Goal: Task Accomplishment & Management: Manage account settings

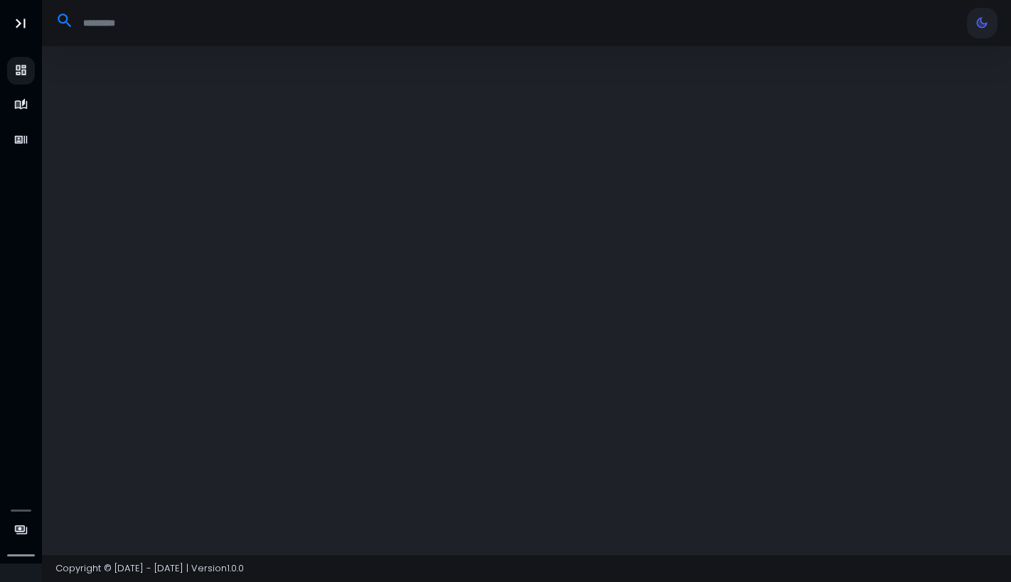
select select "**"
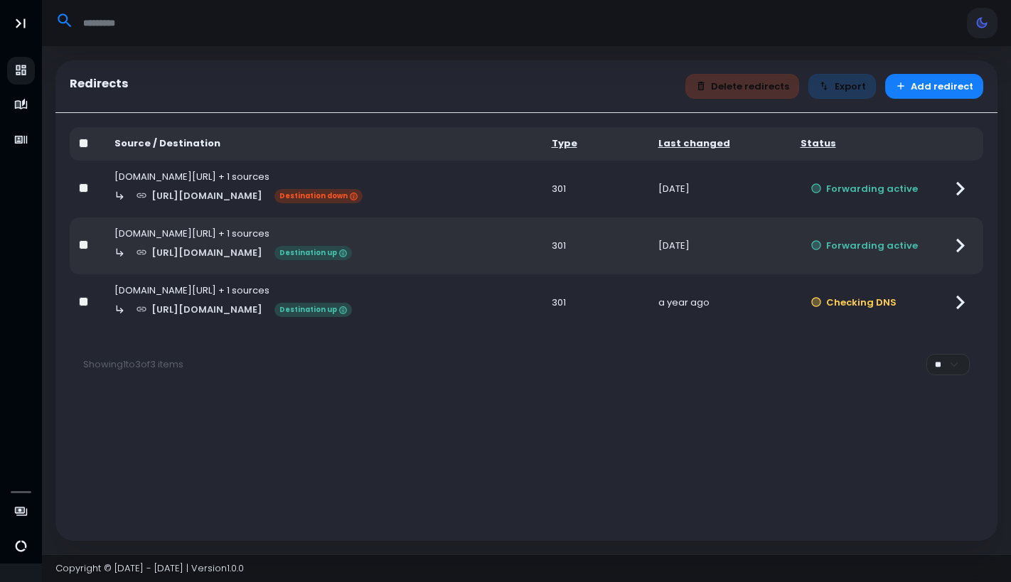
click at [931, 187] on td "Forwarding active" at bounding box center [864, 189] width 146 height 57
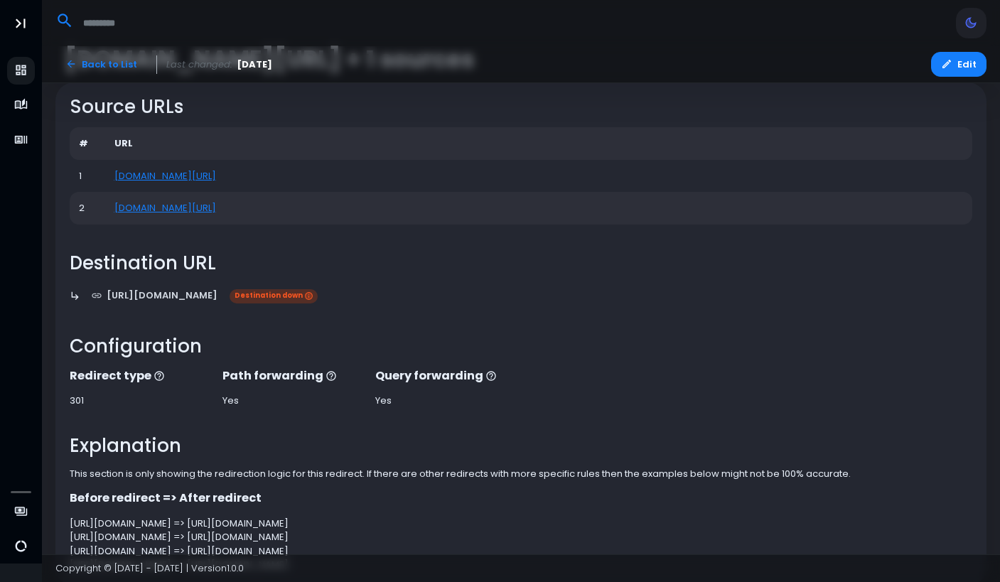
scroll to position [144, 0]
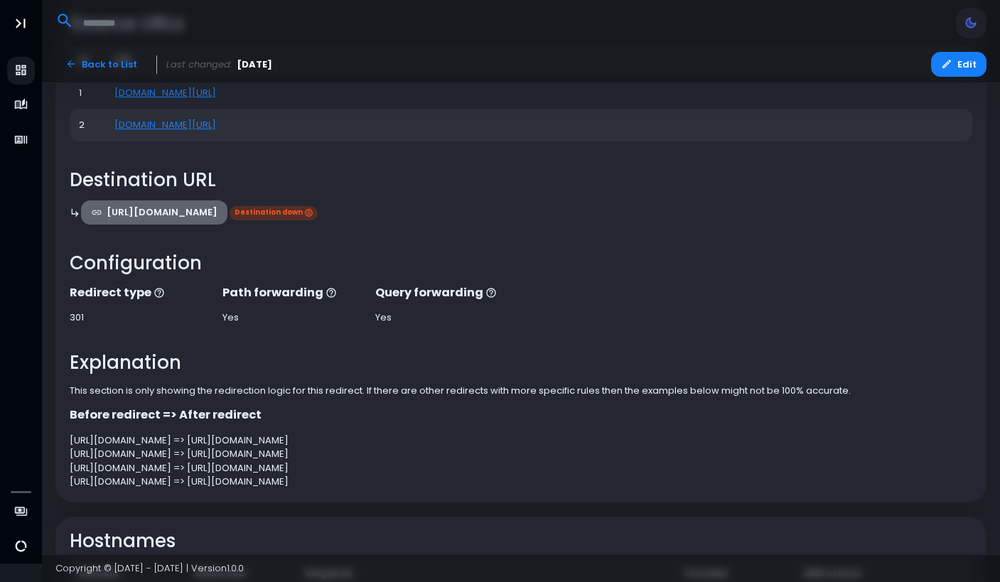
click at [105, 224] on link "[URL][DOMAIN_NAME]" at bounding box center [154, 212] width 147 height 25
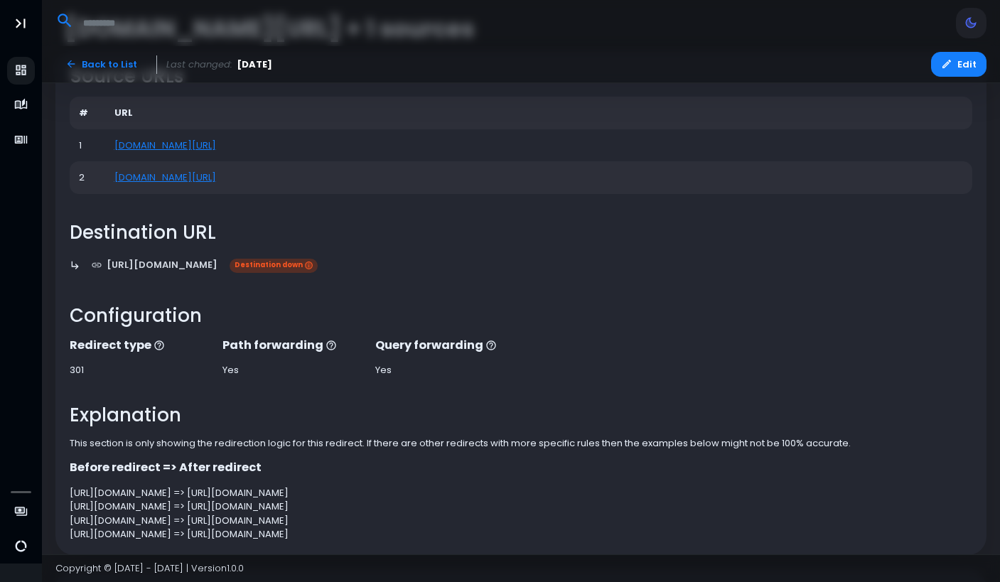
scroll to position [0, 0]
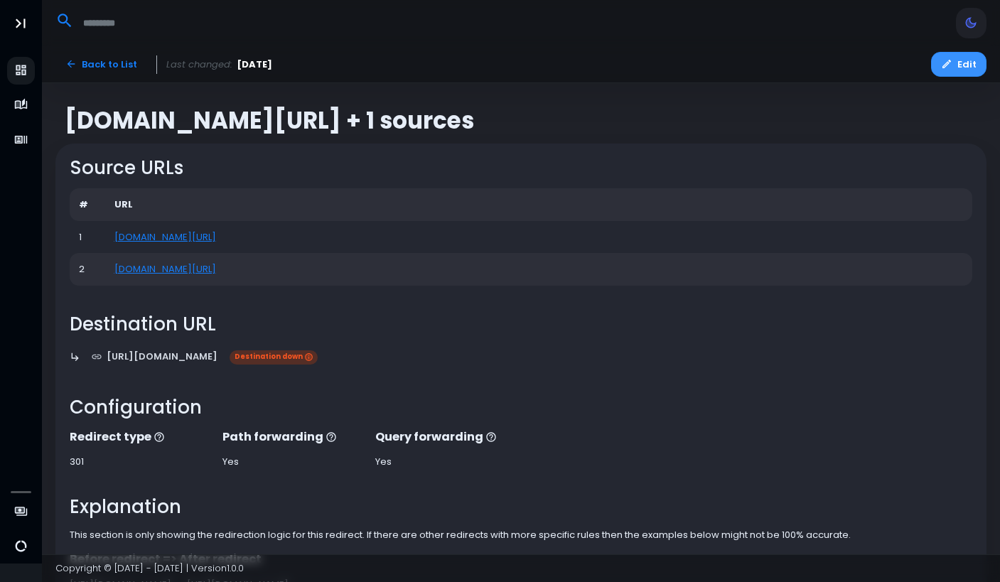
click at [952, 63] on icon "button" at bounding box center [946, 63] width 11 height 11
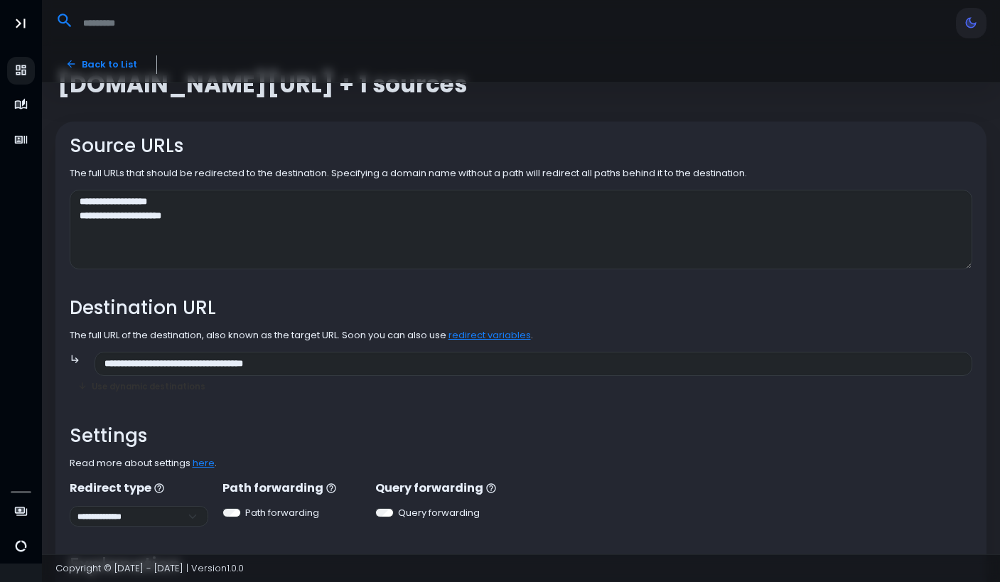
scroll to position [46, 0]
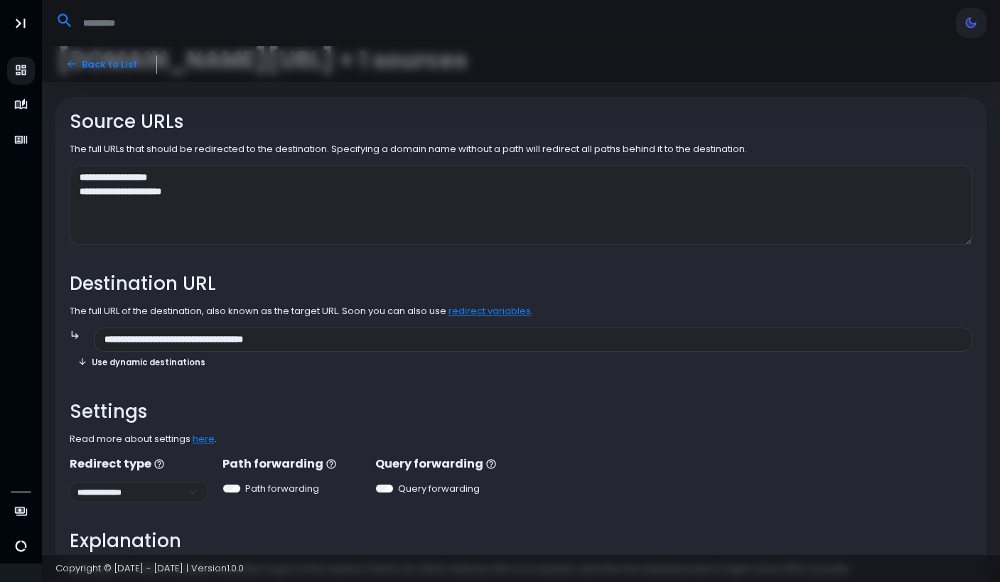
click at [173, 367] on button "Use dynamic destinations" at bounding box center [142, 362] width 144 height 21
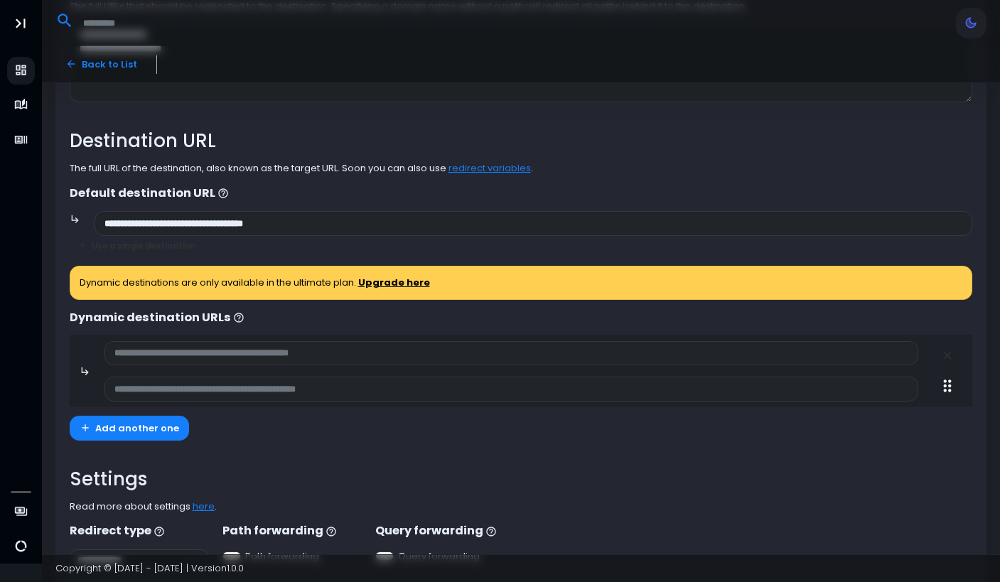
scroll to position [198, 0]
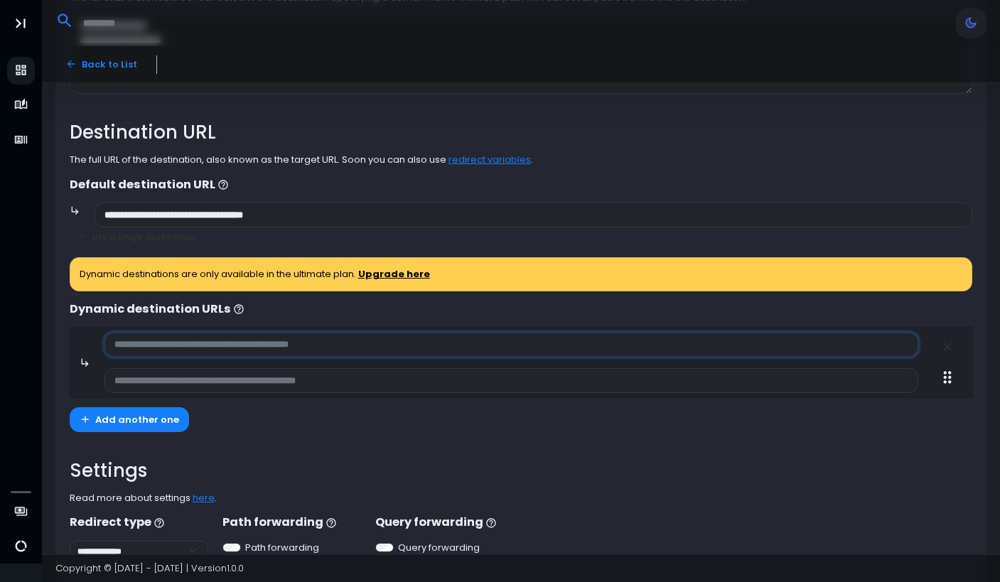
click at [186, 348] on input "text" at bounding box center [511, 345] width 814 height 25
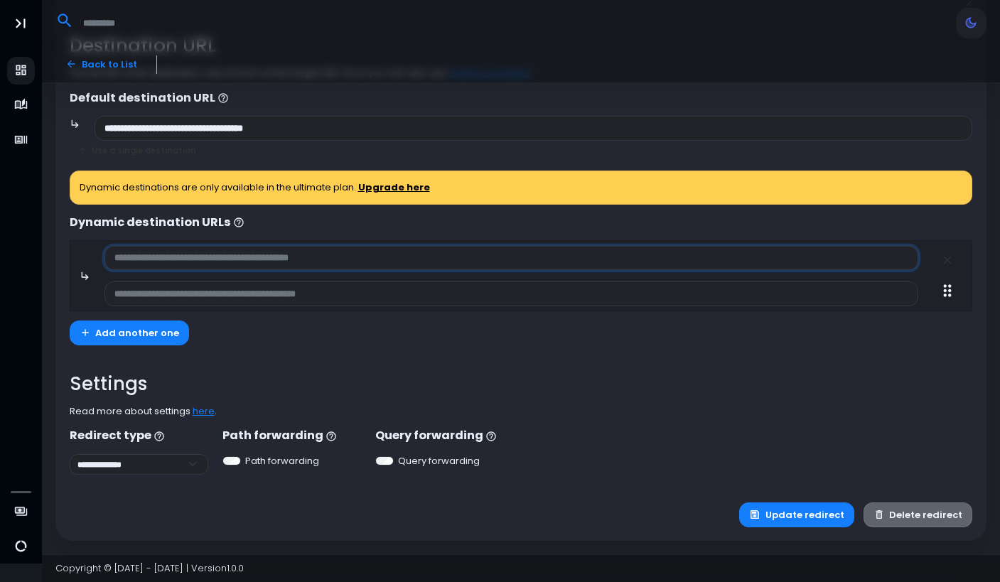
scroll to position [286, 0]
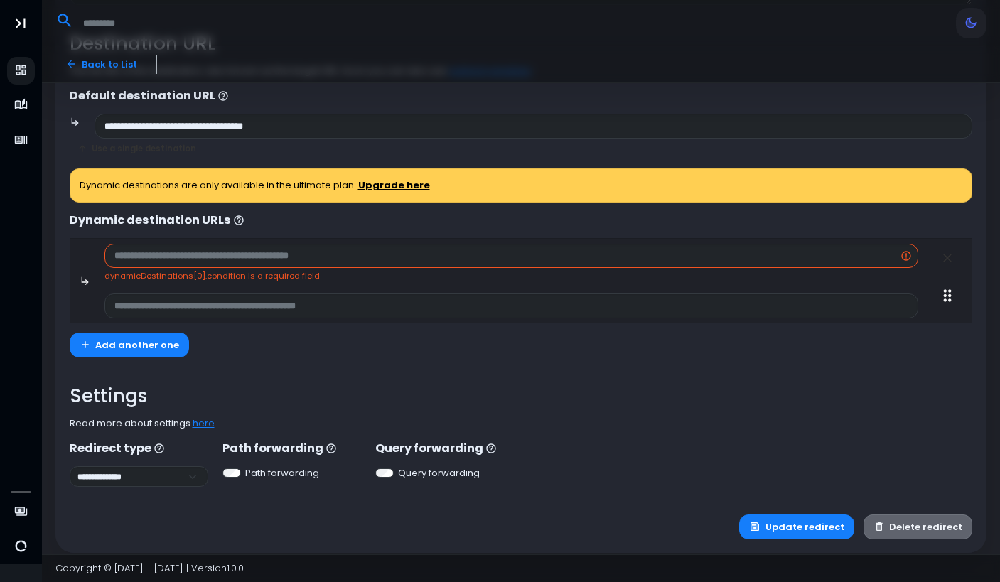
click at [394, 187] on link "Upgrade here" at bounding box center [394, 185] width 72 height 14
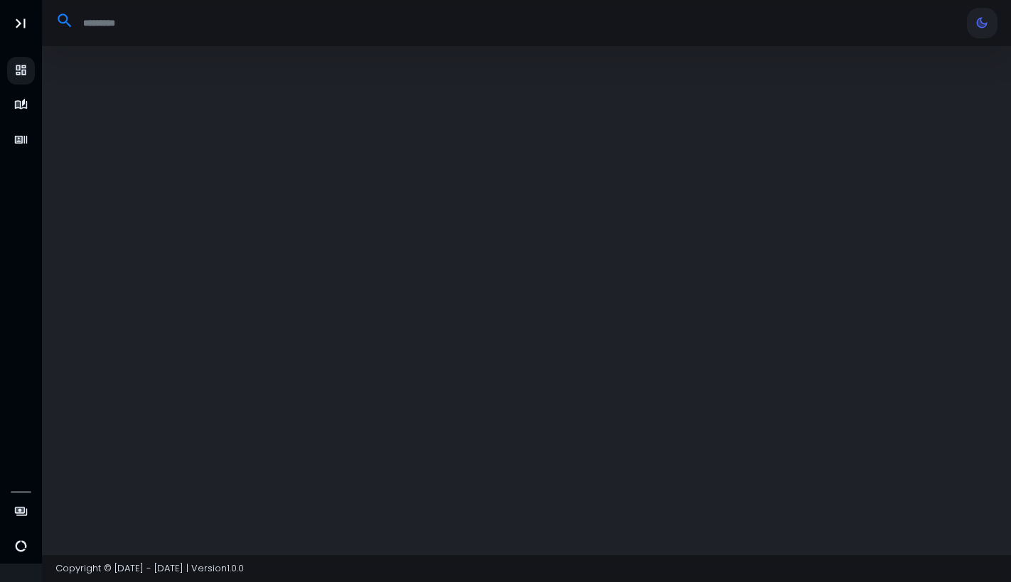
click at [120, 313] on div at bounding box center [527, 300] width 970 height 508
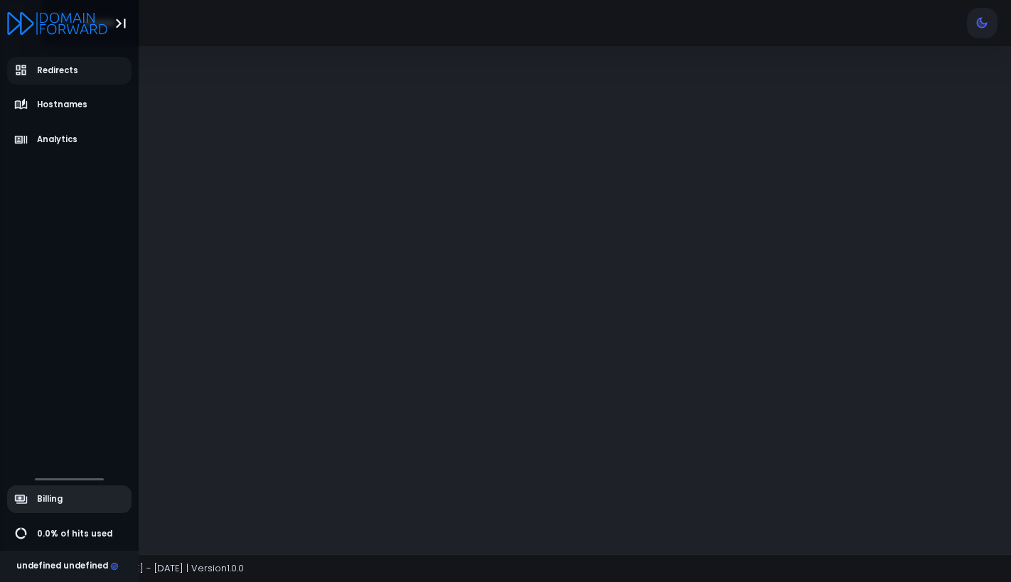
click at [27, 510] on link "Billing" at bounding box center [69, 499] width 125 height 28
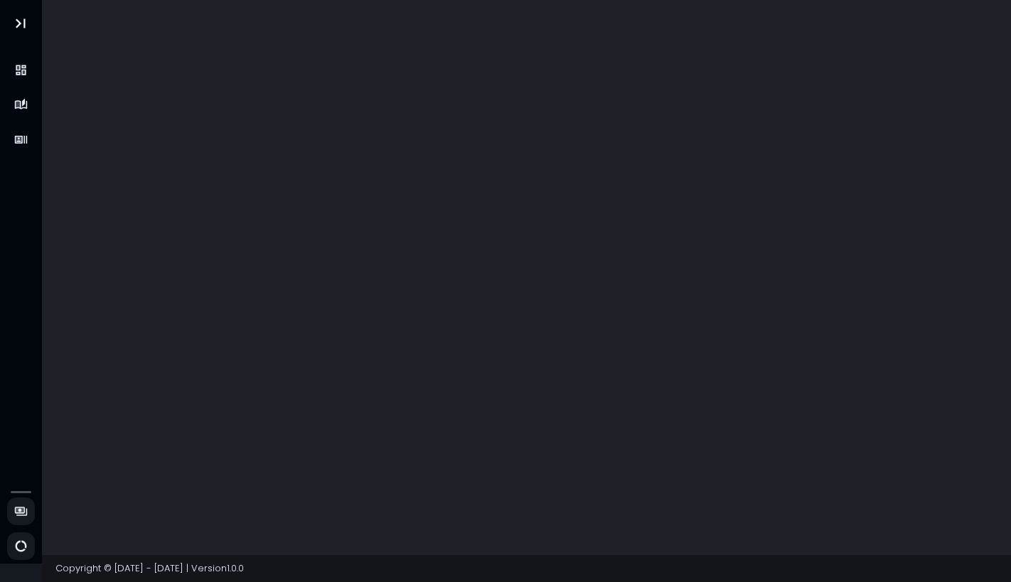
click at [365, 188] on div at bounding box center [527, 277] width 970 height 554
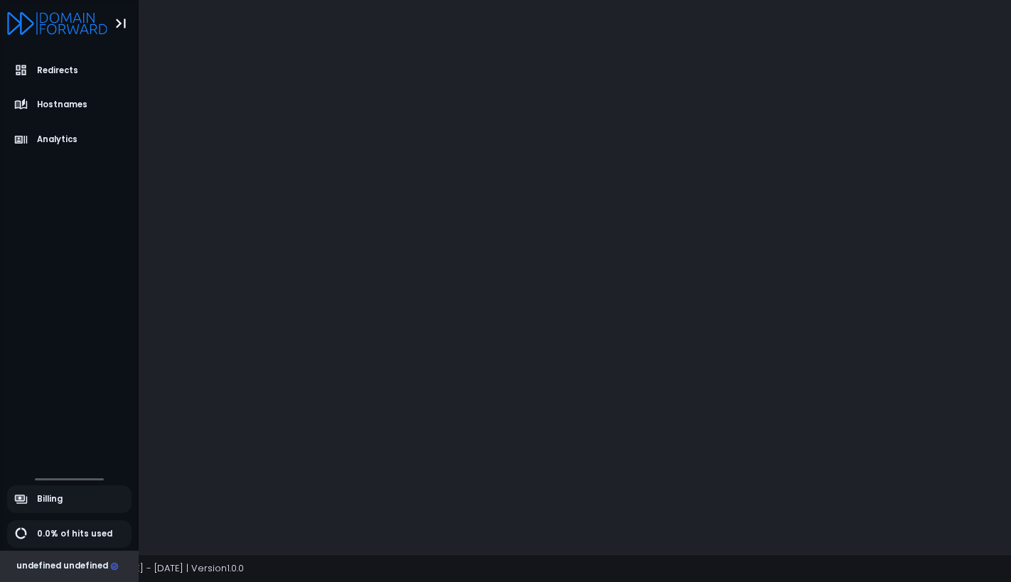
click at [64, 569] on div "undefined undefined" at bounding box center [67, 566] width 102 height 13
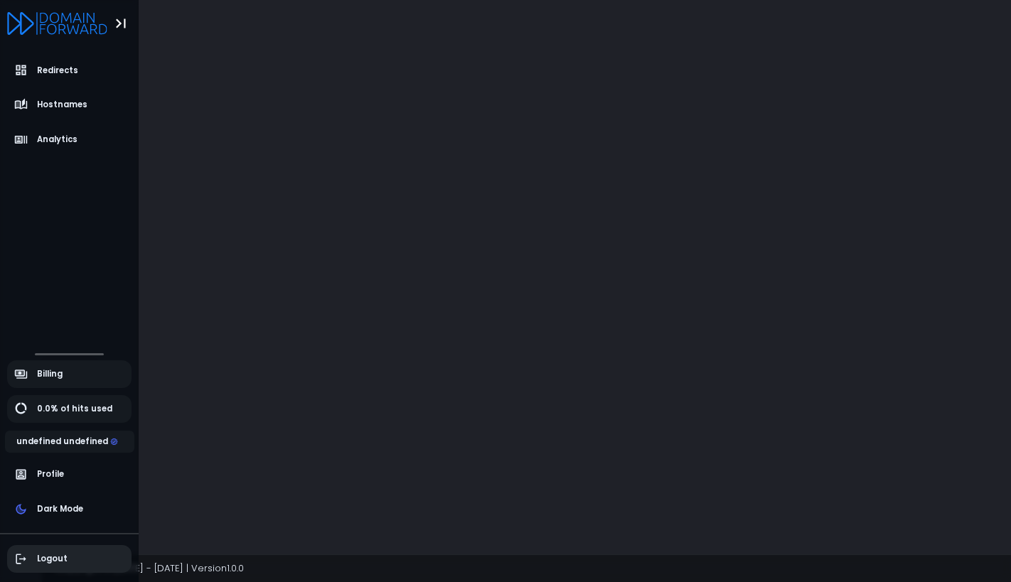
click at [31, 557] on span "Logout" at bounding box center [41, 559] width 54 height 14
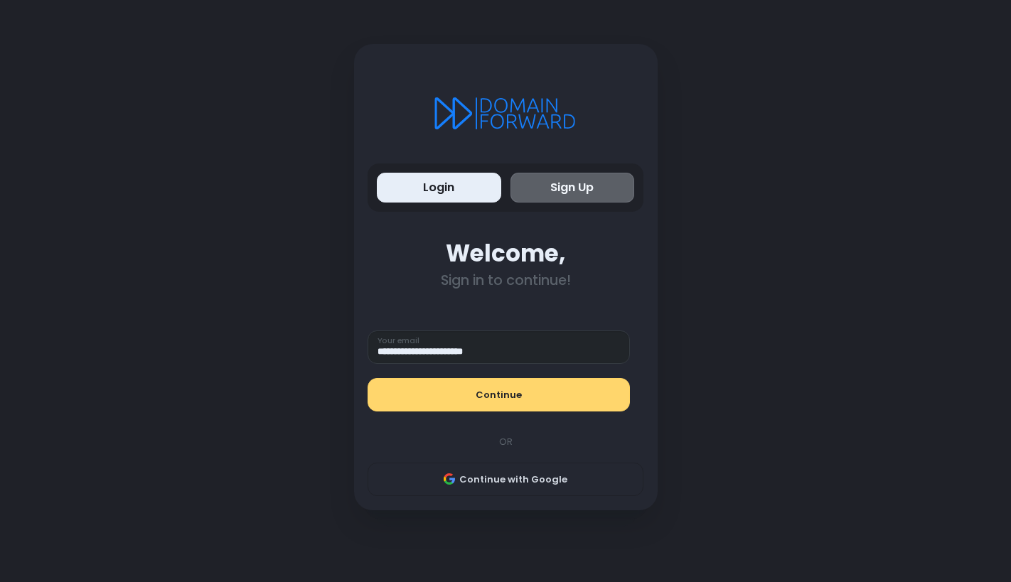
type input "**********"
click at [467, 397] on button "Continue" at bounding box center [498, 395] width 262 height 34
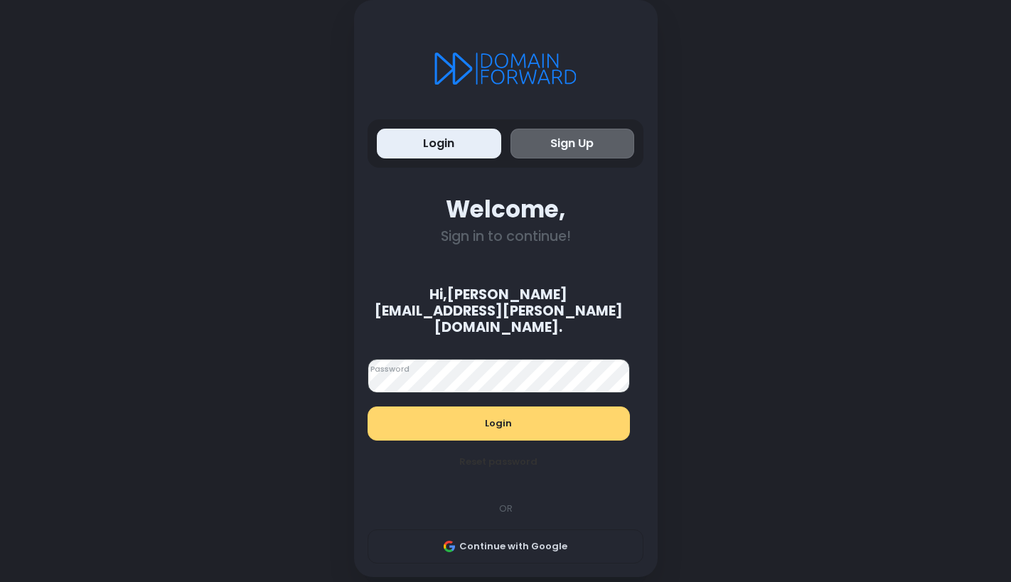
click at [468, 407] on button "Login" at bounding box center [498, 424] width 262 height 34
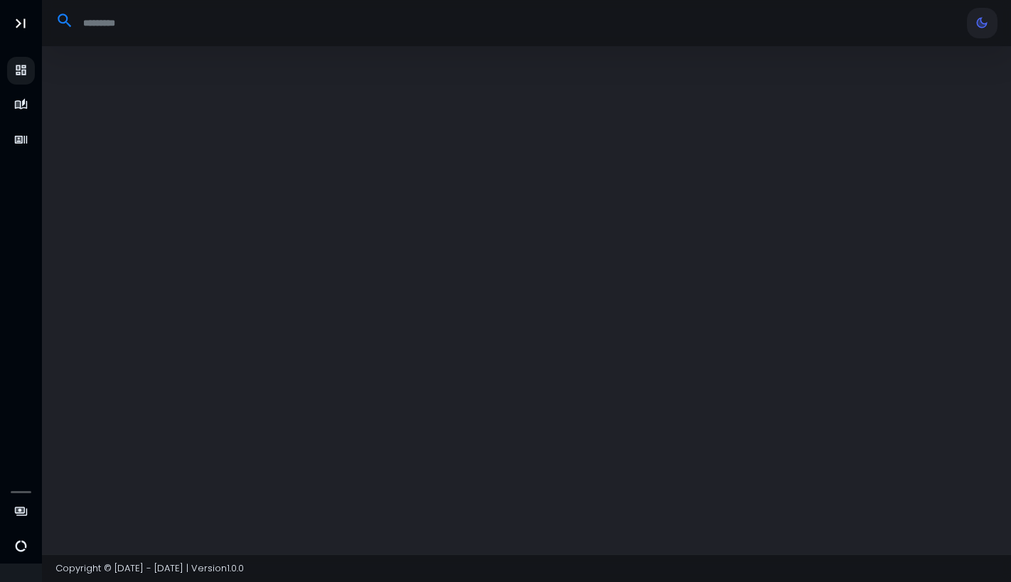
select select "**"
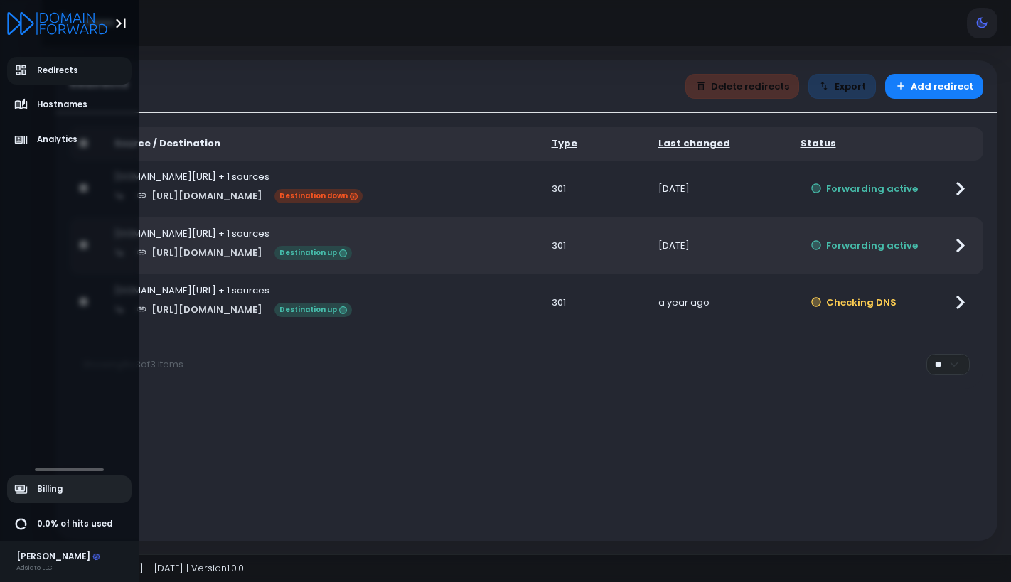
click at [50, 485] on span "Billing" at bounding box center [50, 489] width 26 height 12
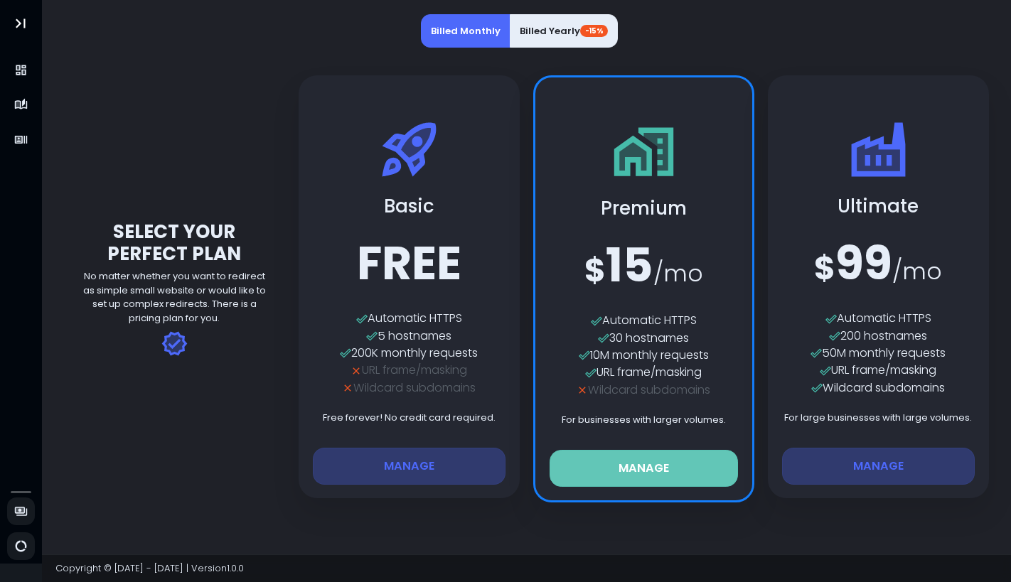
click at [647, 476] on button "Manage" at bounding box center [643, 468] width 189 height 37
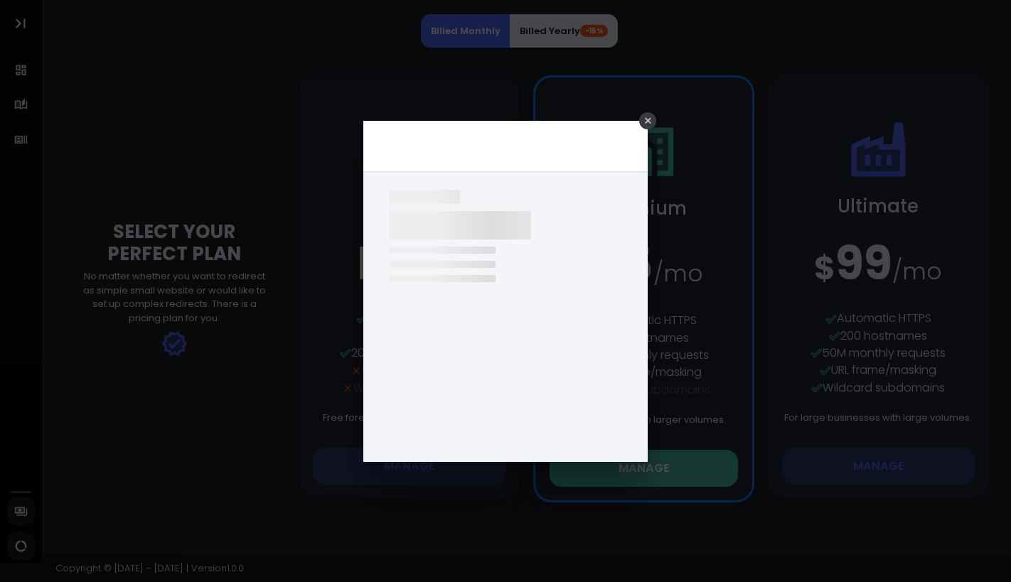
click at [650, 127] on div "×" at bounding box center [647, 120] width 17 height 17
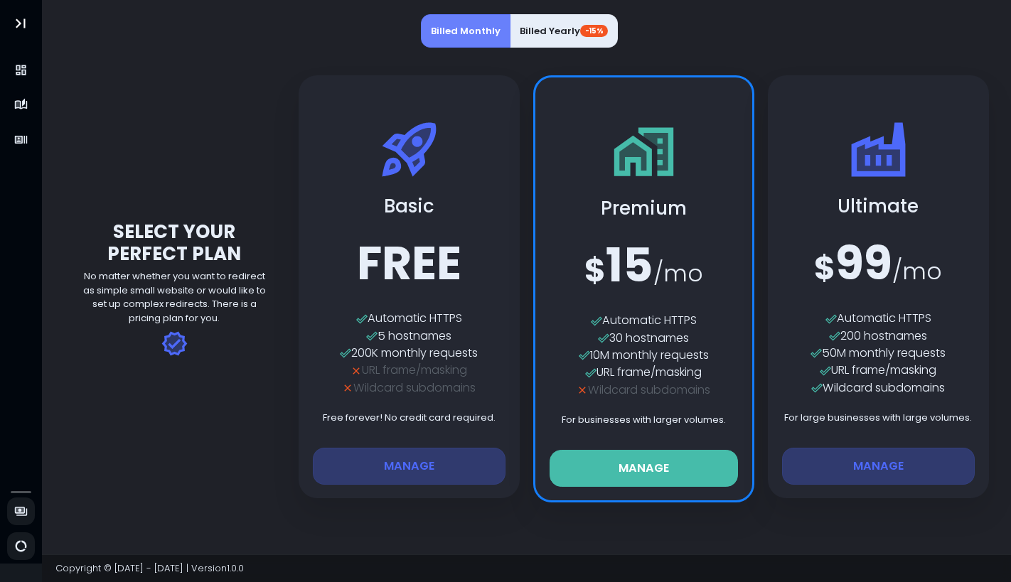
click at [457, 42] on button "Billed Monthly" at bounding box center [466, 31] width 90 height 34
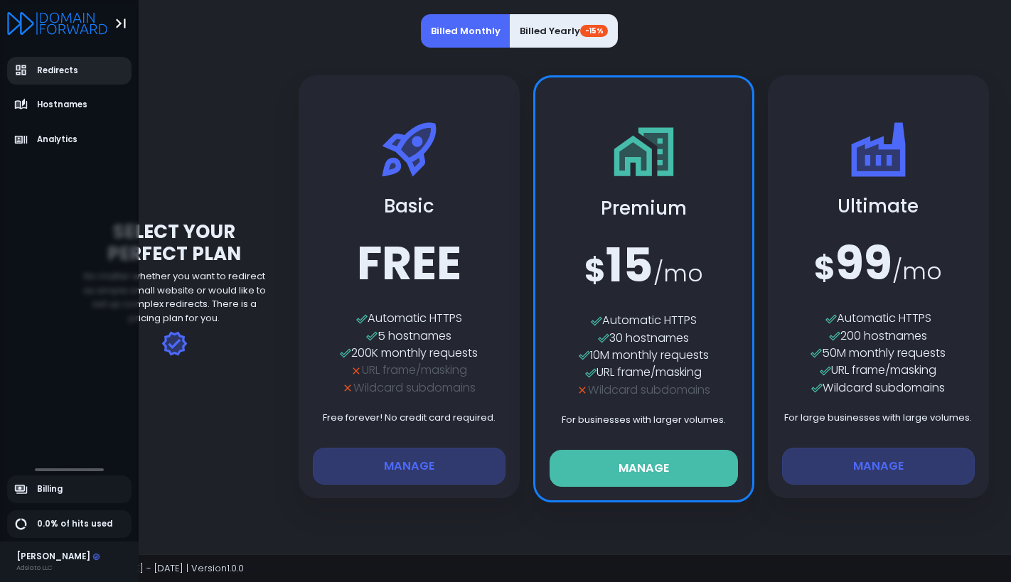
click at [55, 75] on span "Redirects" at bounding box center [57, 71] width 41 height 12
select select "**"
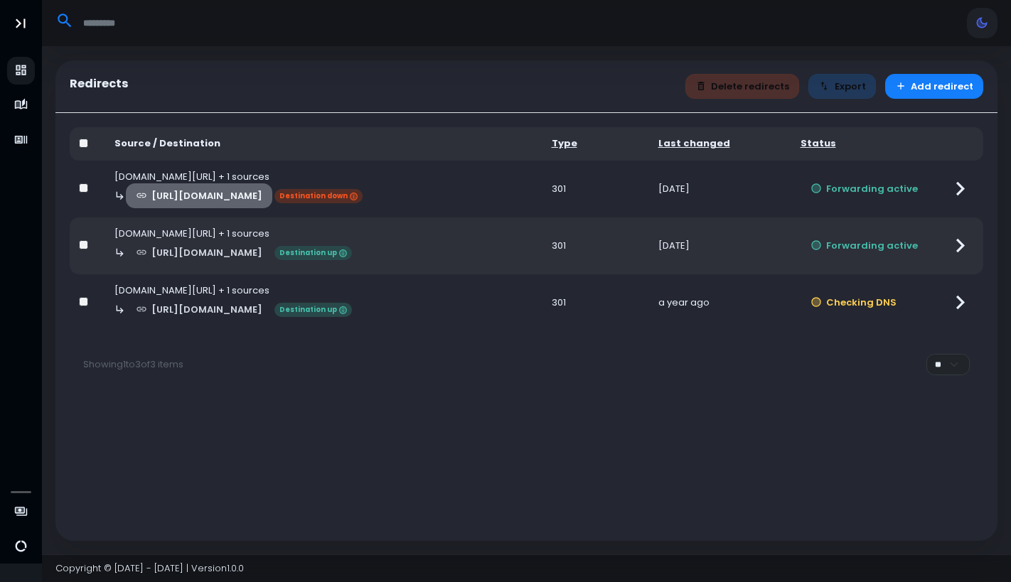
click at [273, 185] on link "[URL][DOMAIN_NAME]" at bounding box center [199, 195] width 147 height 25
click at [960, 181] on icon at bounding box center [960, 189] width 28 height 28
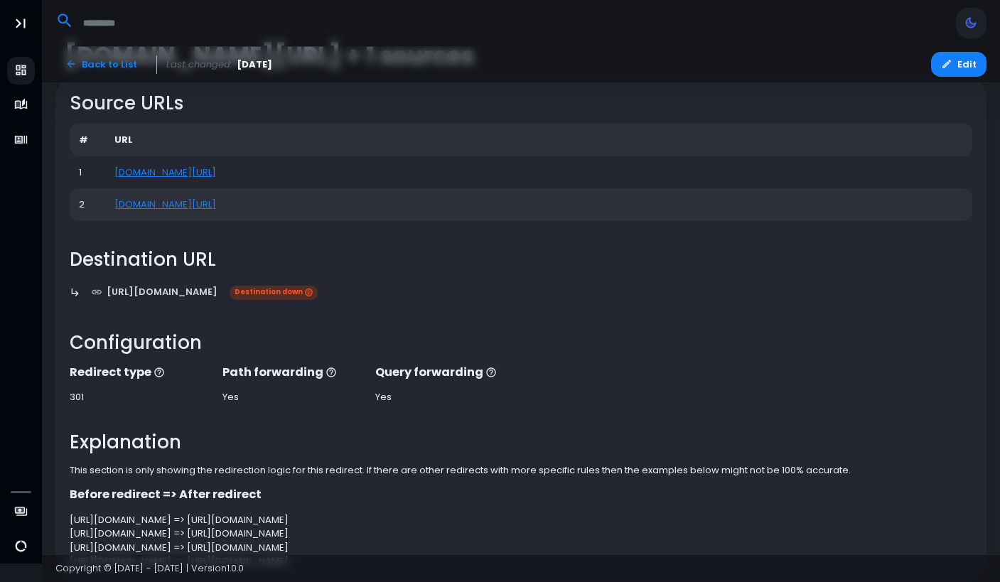
scroll to position [59, 0]
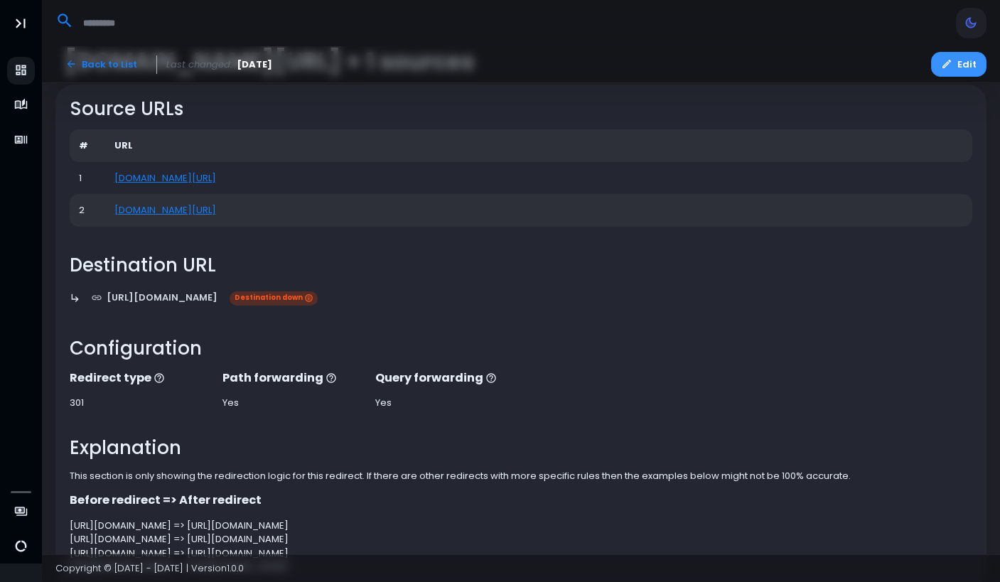
click at [960, 71] on button "Edit" at bounding box center [958, 64] width 55 height 25
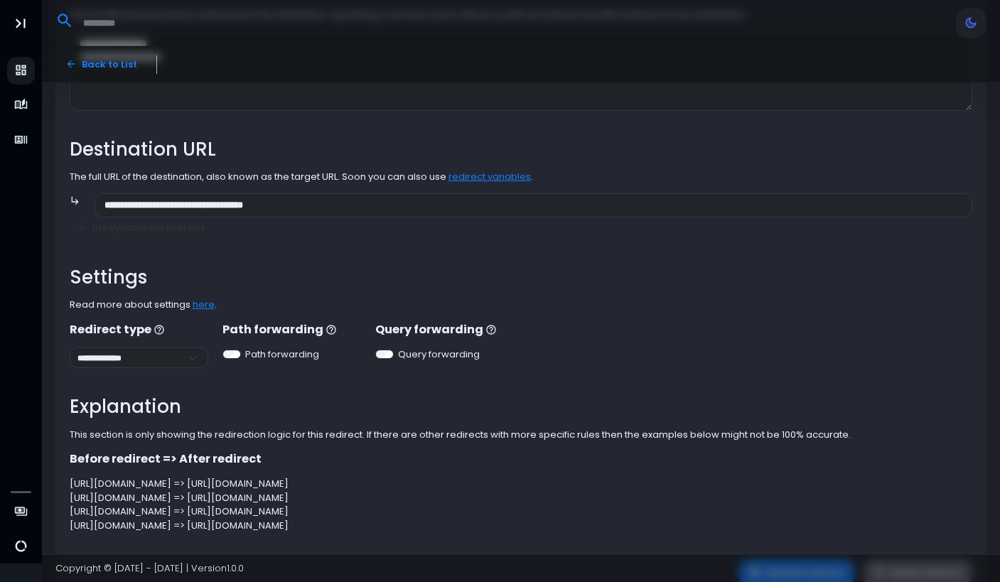
scroll to position [181, 0]
click at [203, 304] on link "here" at bounding box center [204, 304] width 22 height 14
